Goal: Transaction & Acquisition: Purchase product/service

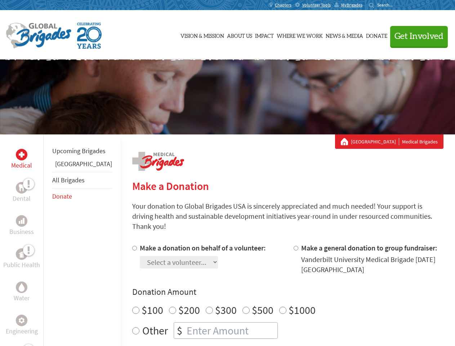
click at [398, 5] on div "Search for:" at bounding box center [383, 5] width 29 height 6
click at [416, 36] on span "Get Involved" at bounding box center [419, 36] width 49 height 9
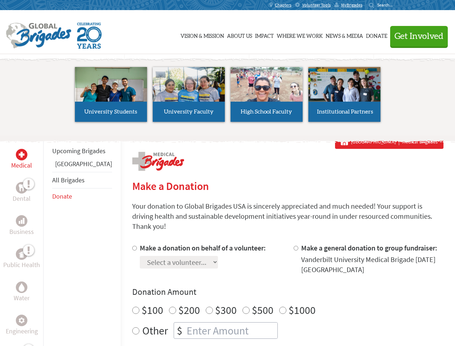
click at [228, 97] on li "High School Faculty" at bounding box center [267, 94] width 78 height 66
click at [48, 240] on div "Upcoming Brigades Guatemala All Brigades Donate" at bounding box center [81, 307] width 77 height 346
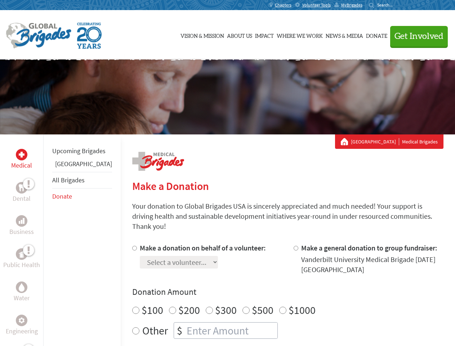
click at [275, 289] on div "Donation Amount $100 $200 $300 $500 $1000 Other $" at bounding box center [287, 312] width 311 height 53
click at [132, 246] on input "Make a donation on behalf of a volunteer:" at bounding box center [134, 248] width 5 height 5
radio input "true"
click at [294, 246] on input "Make a general donation to group fundraiser:" at bounding box center [296, 248] width 5 height 5
radio input "true"
